Goal: Task Accomplishment & Management: Manage account settings

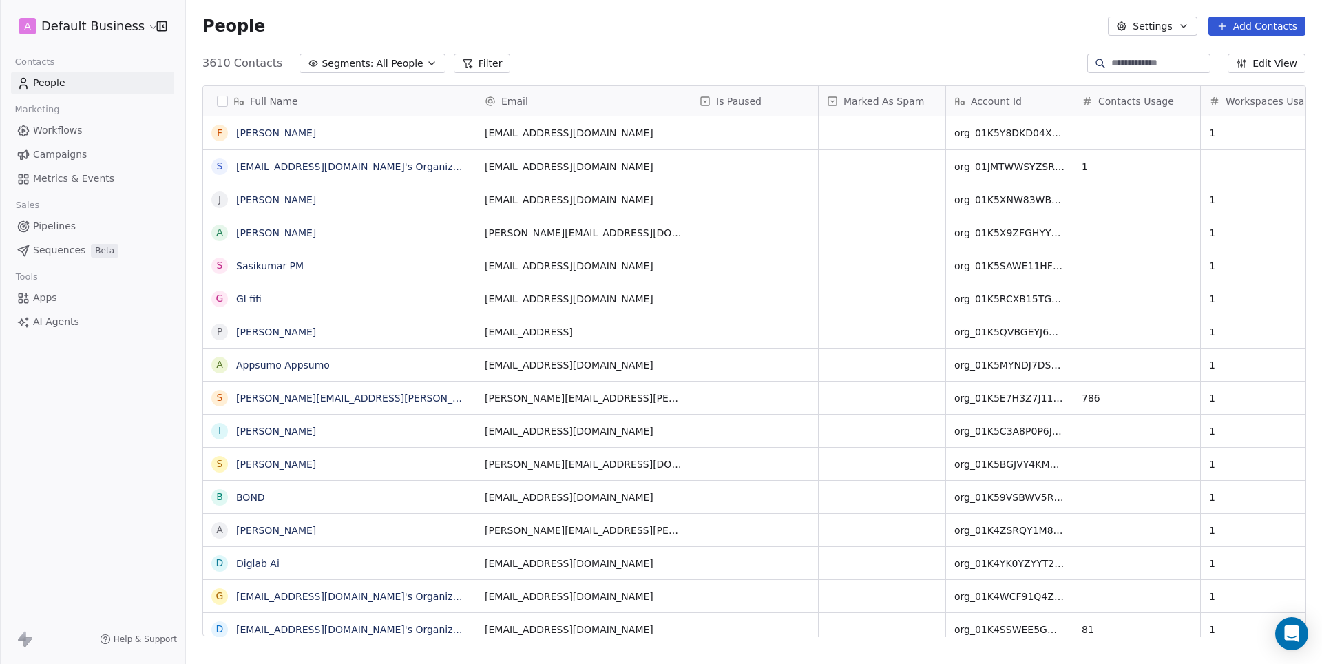
scroll to position [584, 1136]
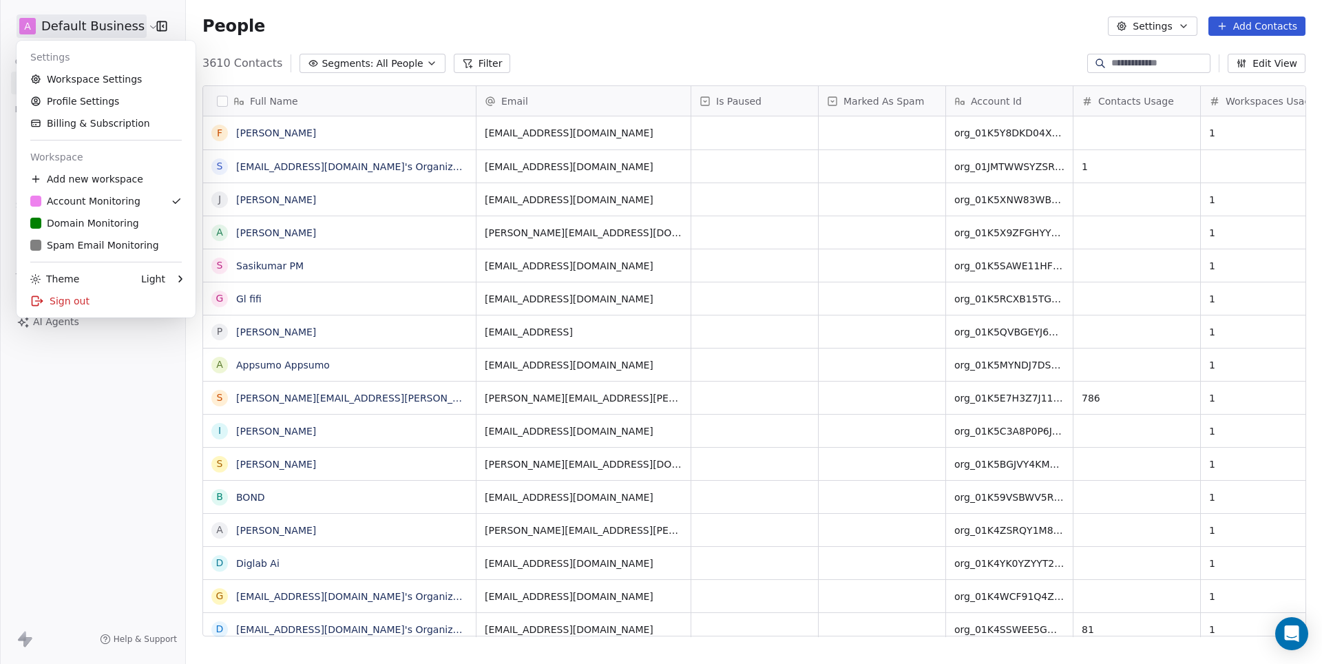
click at [146, 26] on html "A Default Business Contacts People Marketing Workflows Campaigns Metrics & Even…" at bounding box center [661, 332] width 1322 height 664
click at [92, 214] on link "D Domain Monitoring" at bounding box center [106, 223] width 168 height 22
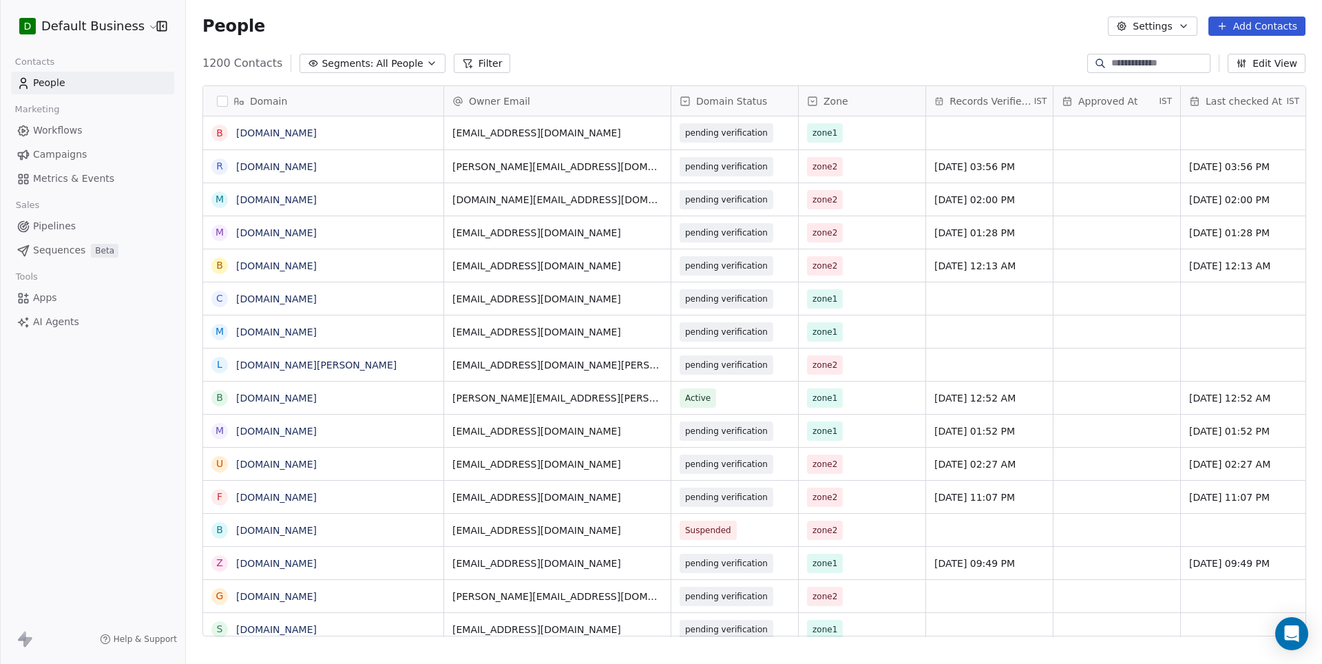
scroll to position [584, 1136]
click at [1128, 70] on input at bounding box center [1160, 63] width 96 height 14
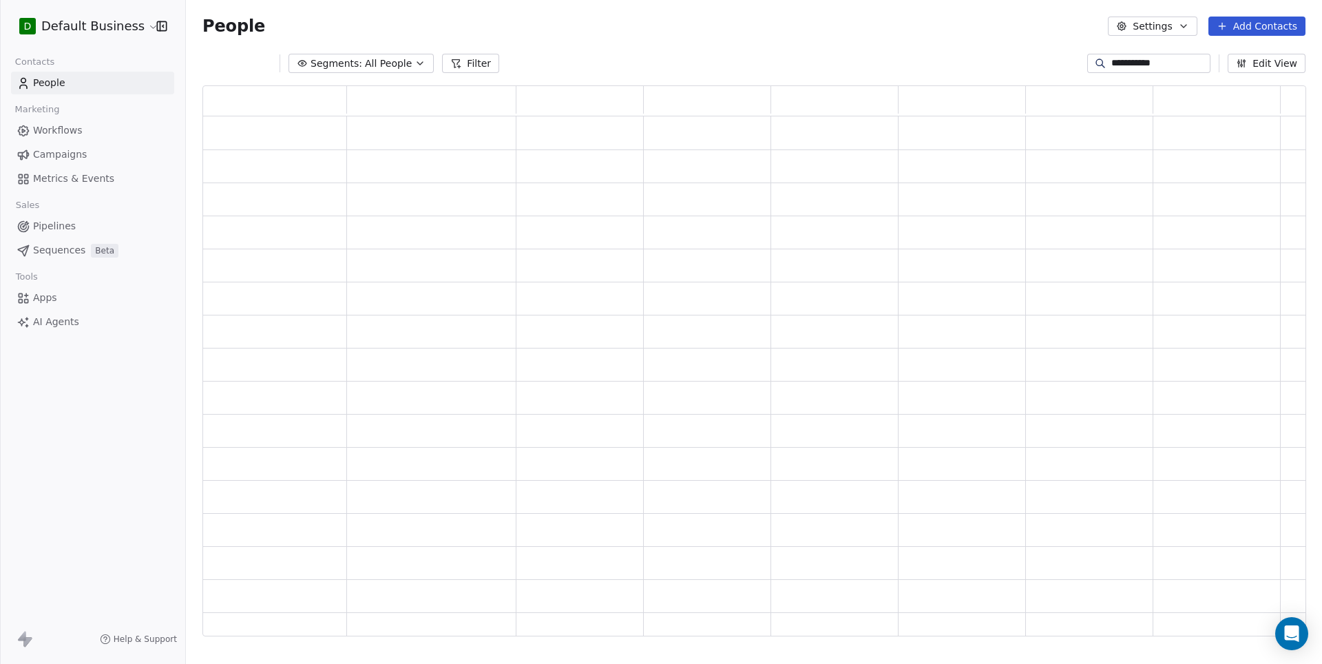
scroll to position [551, 1103]
type input "**********"
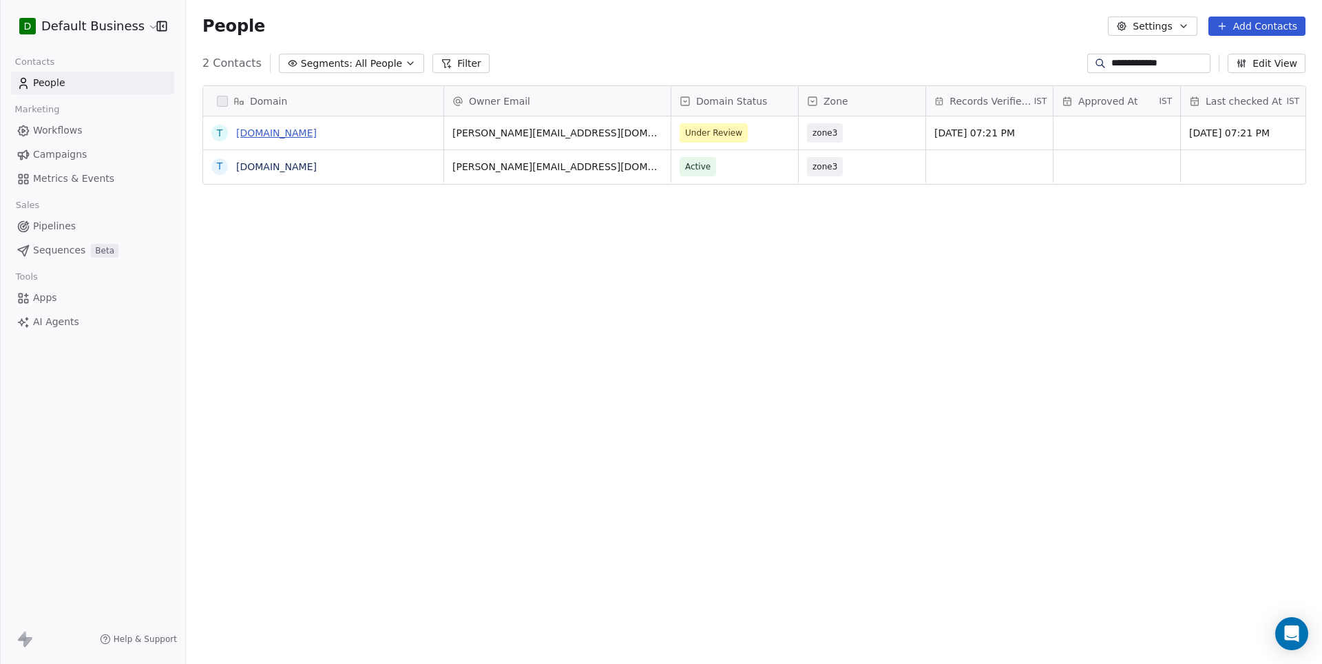
click at [259, 136] on link "[DOMAIN_NAME]" at bounding box center [276, 132] width 81 height 11
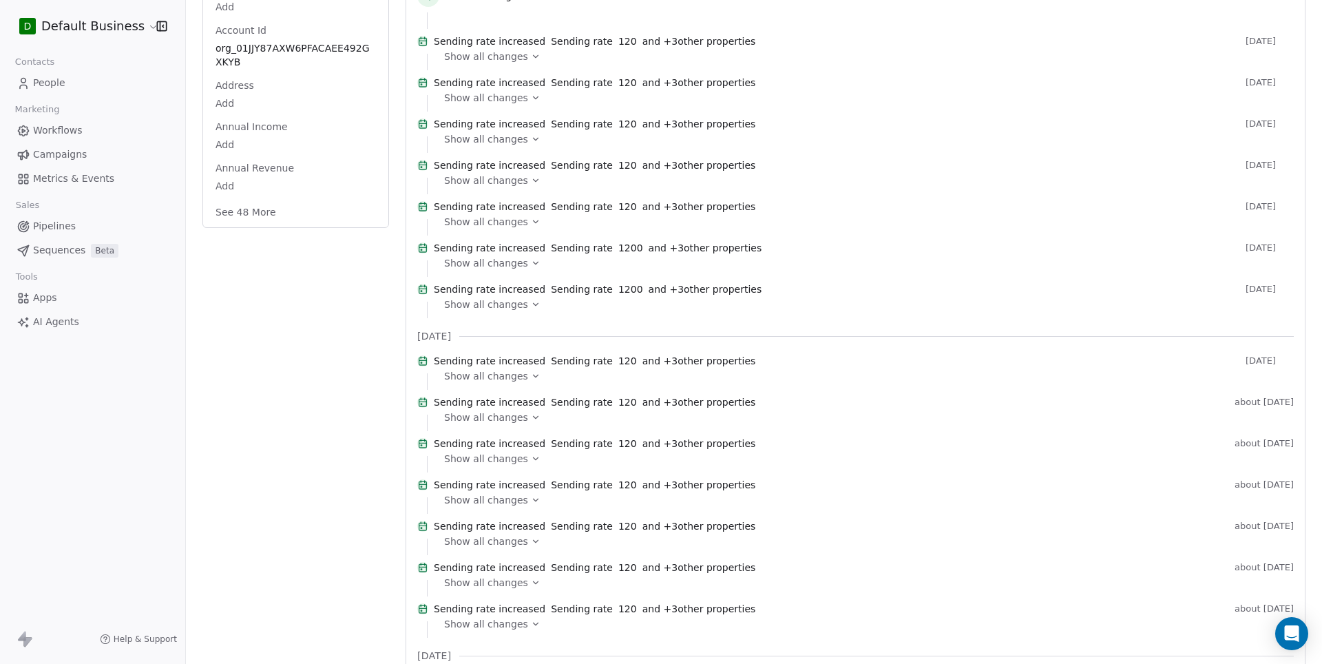
scroll to position [280, 0]
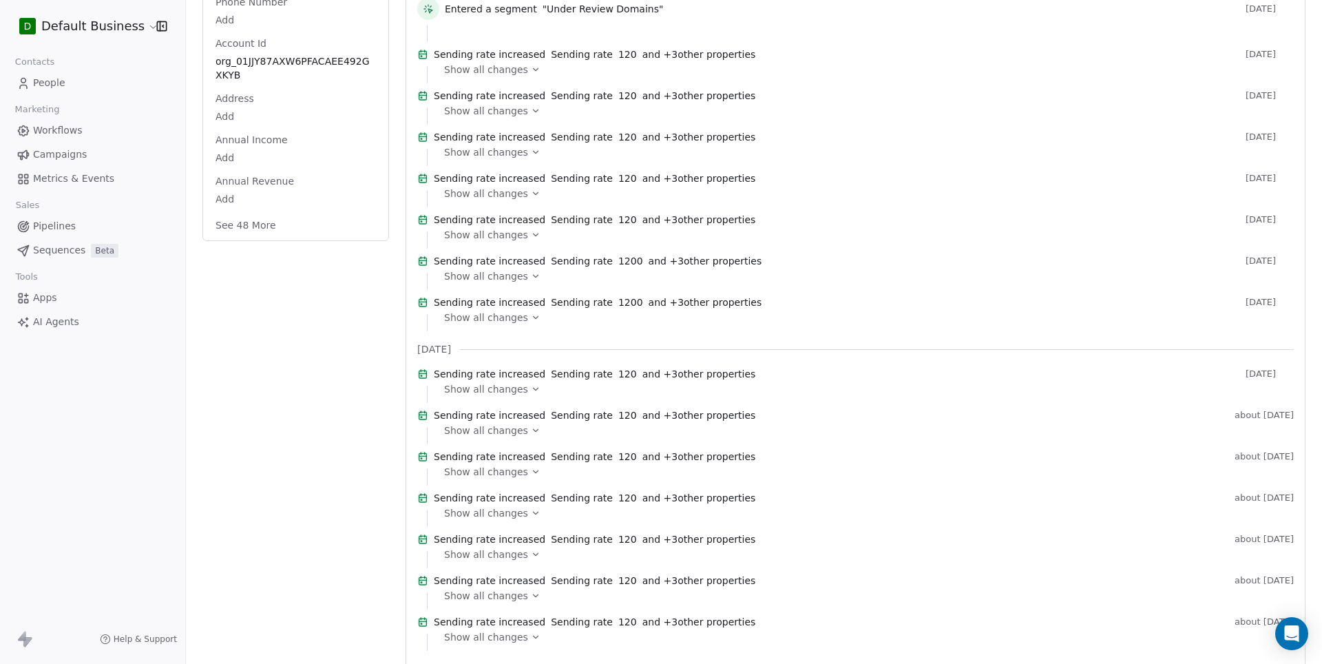
click at [257, 221] on button "See 48 More" at bounding box center [245, 225] width 77 height 25
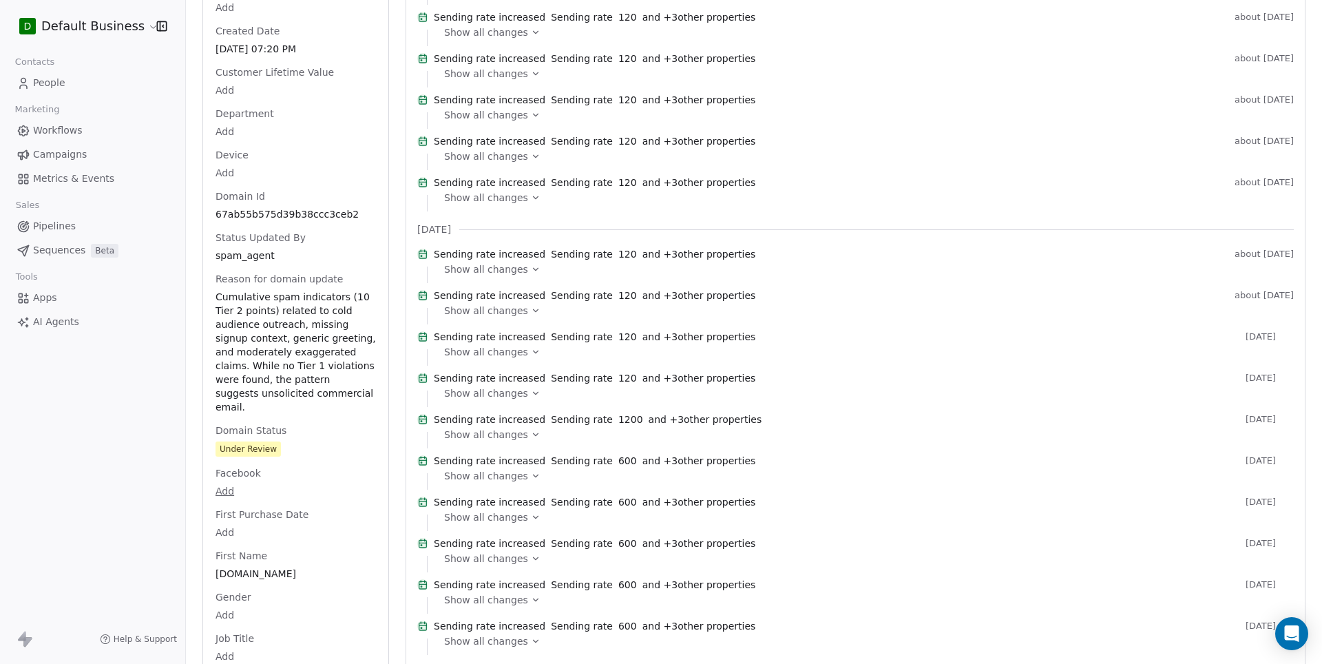
scroll to position [740, 0]
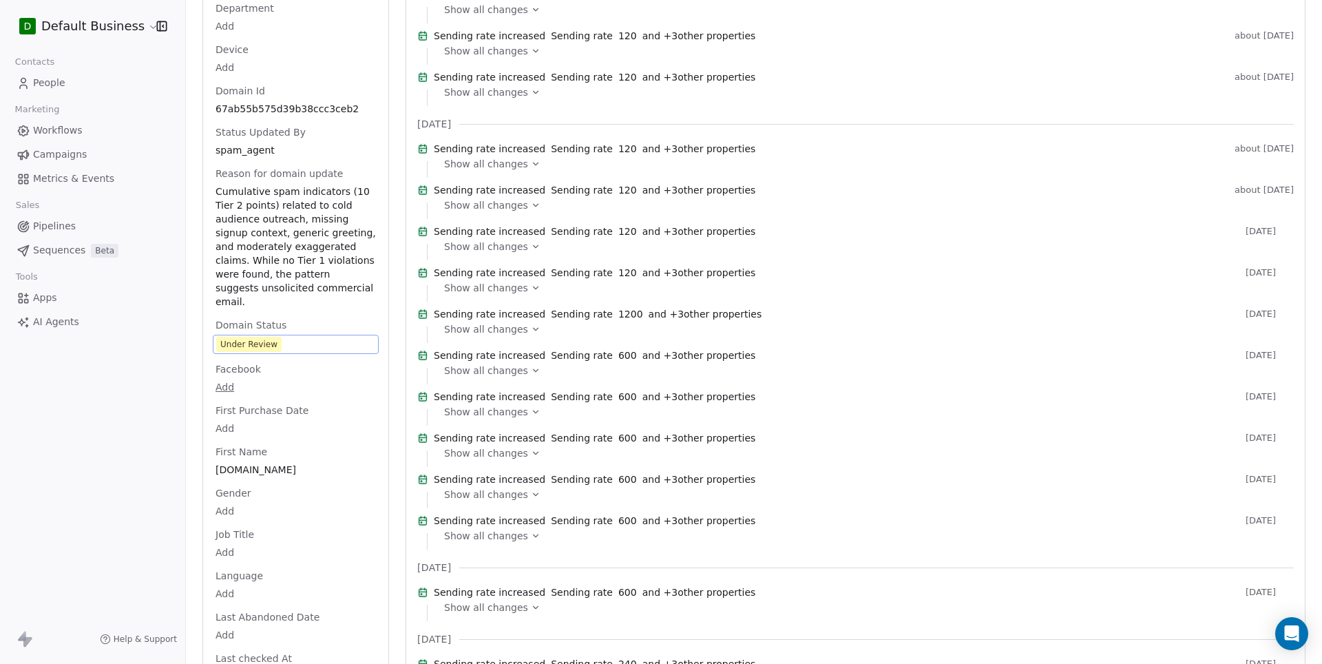
click at [300, 337] on span "Under Review" at bounding box center [295, 344] width 159 height 15
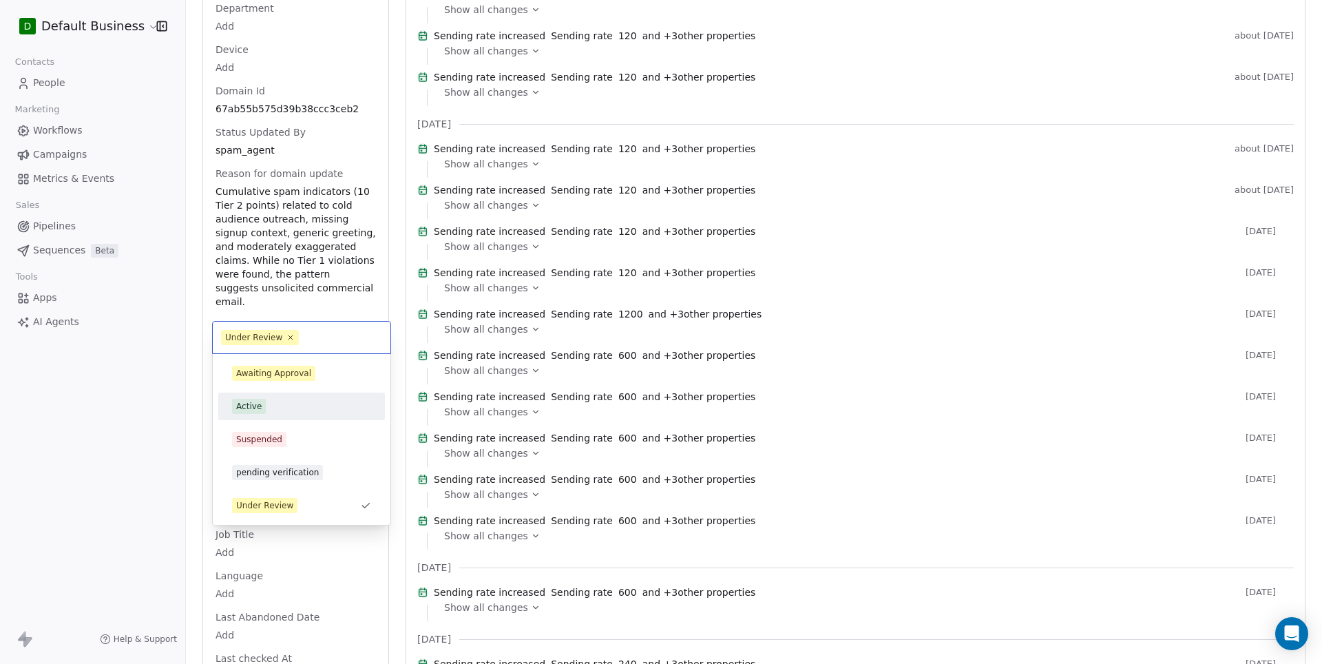
click at [262, 405] on span "Active" at bounding box center [249, 406] width 34 height 15
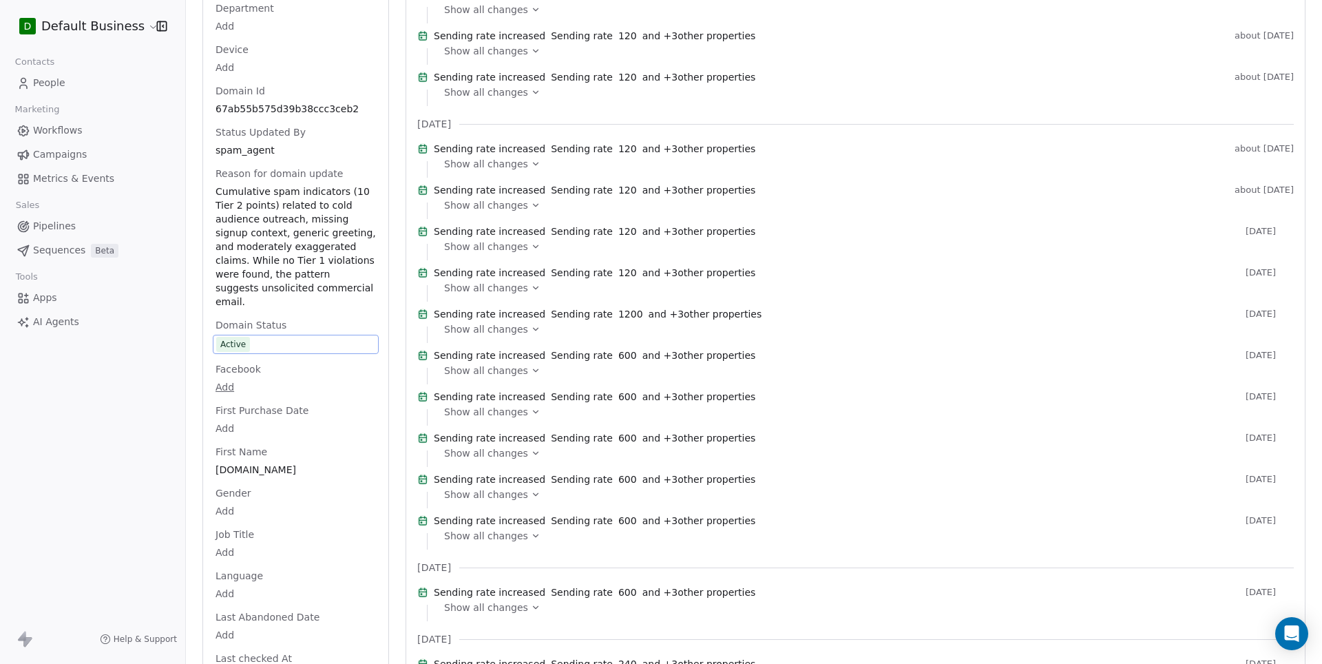
click at [147, 397] on div "D Default Business Contacts People Marketing Workflows Campaigns Metrics & Even…" at bounding box center [92, 332] width 185 height 664
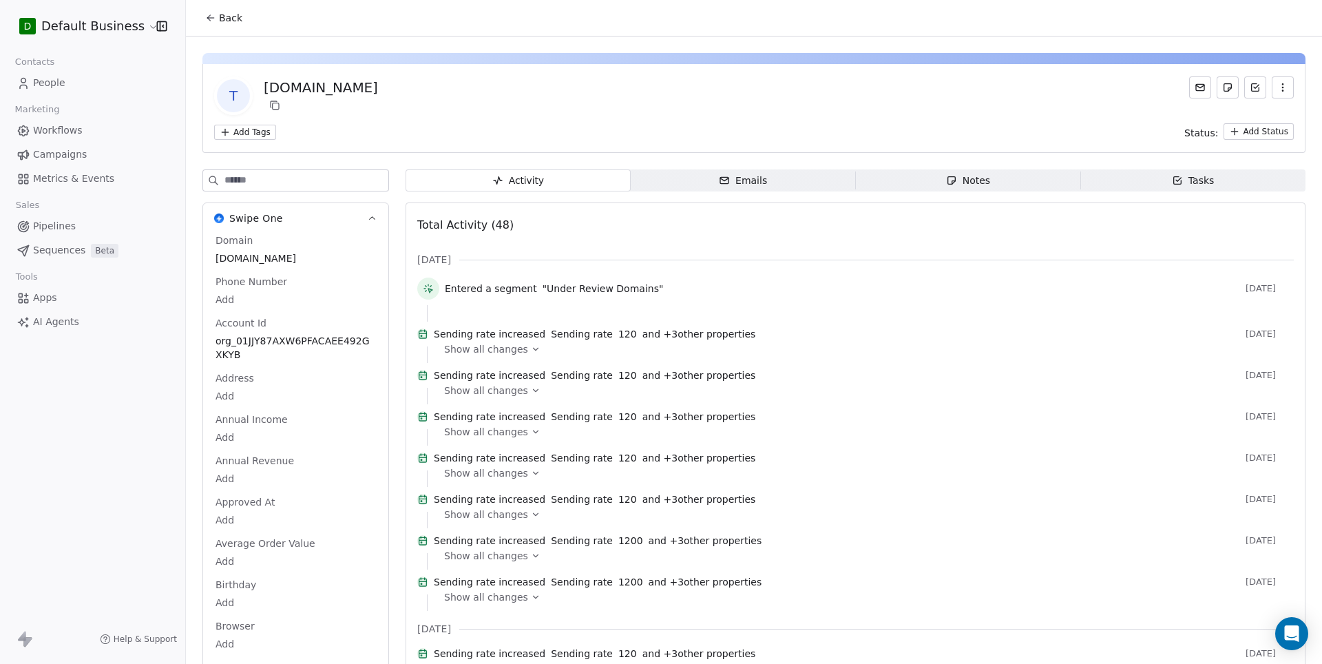
scroll to position [0, 0]
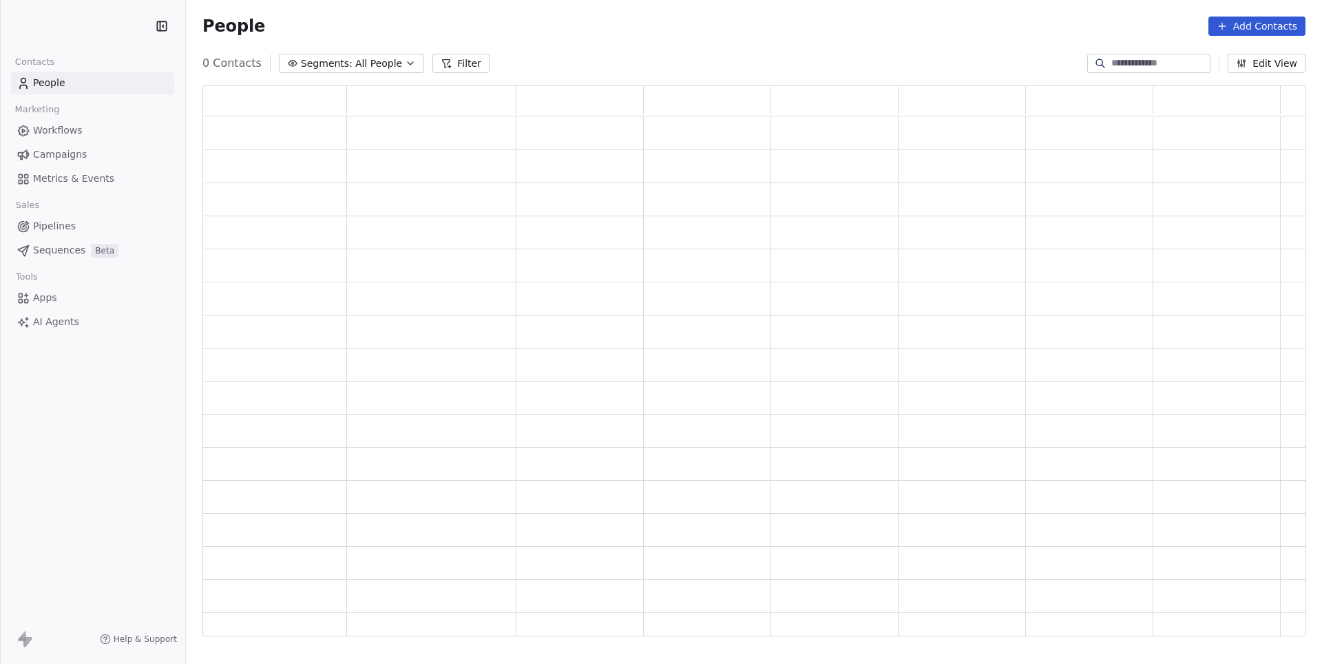
scroll to position [551, 1103]
